Goal: Information Seeking & Learning: Learn about a topic

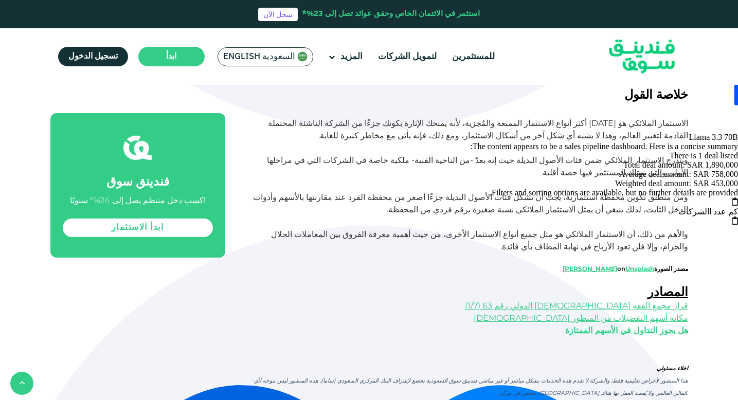
scroll to position [2381, 0]
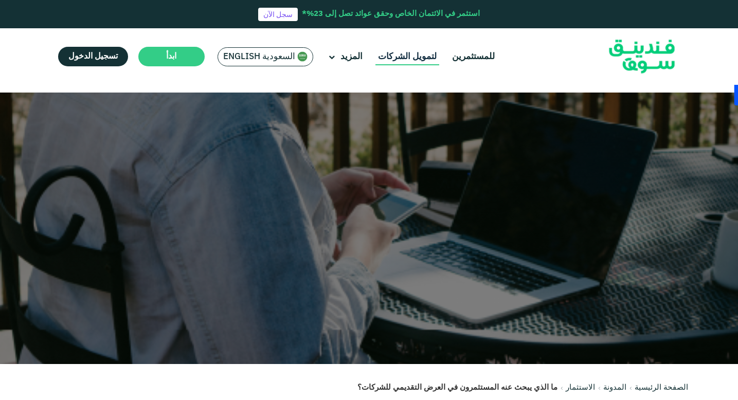
click at [405, 57] on link "لتمويل الشركات" at bounding box center [407, 56] width 64 height 17
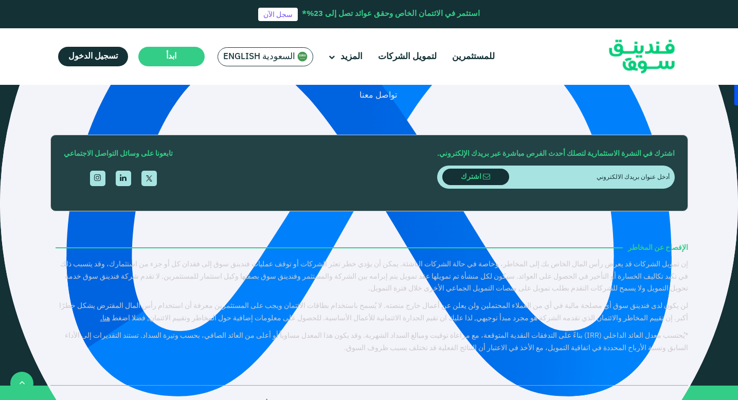
scroll to position [2178, 0]
